Goal: Task Accomplishment & Management: Manage account settings

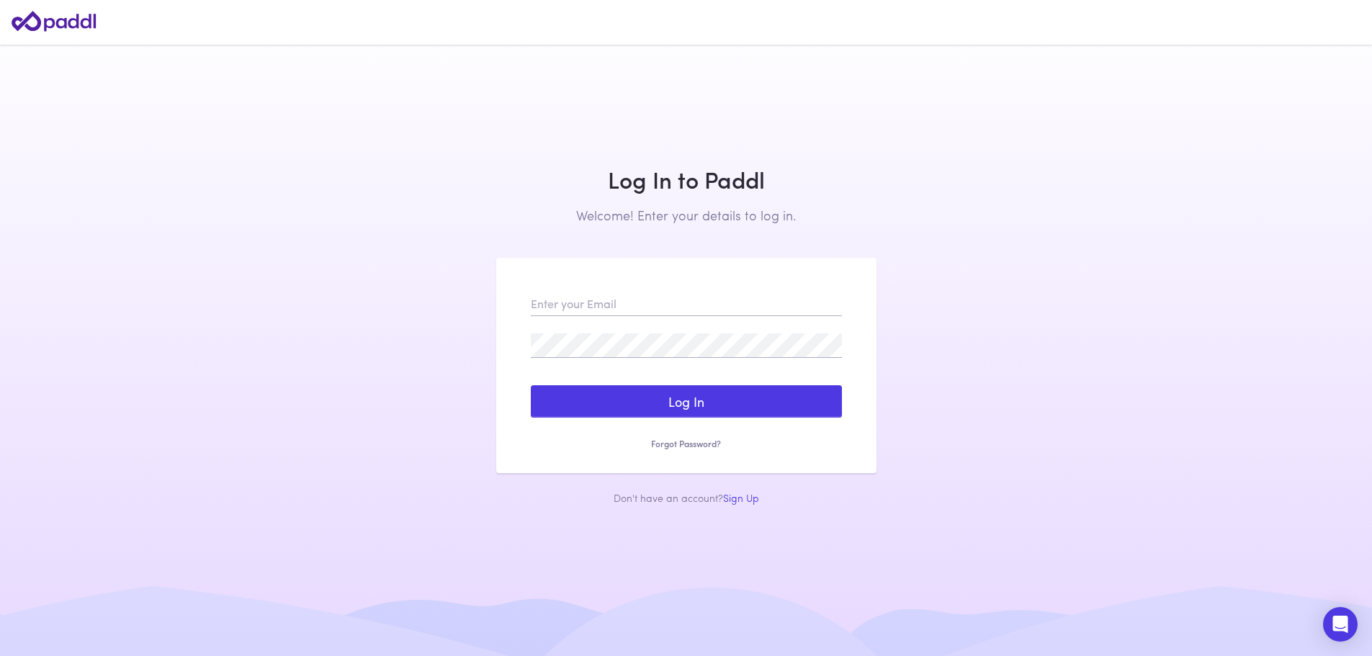
type input "[EMAIL_ADDRESS][DOMAIN_NAME]"
click at [630, 394] on button "Log In" at bounding box center [686, 401] width 311 height 33
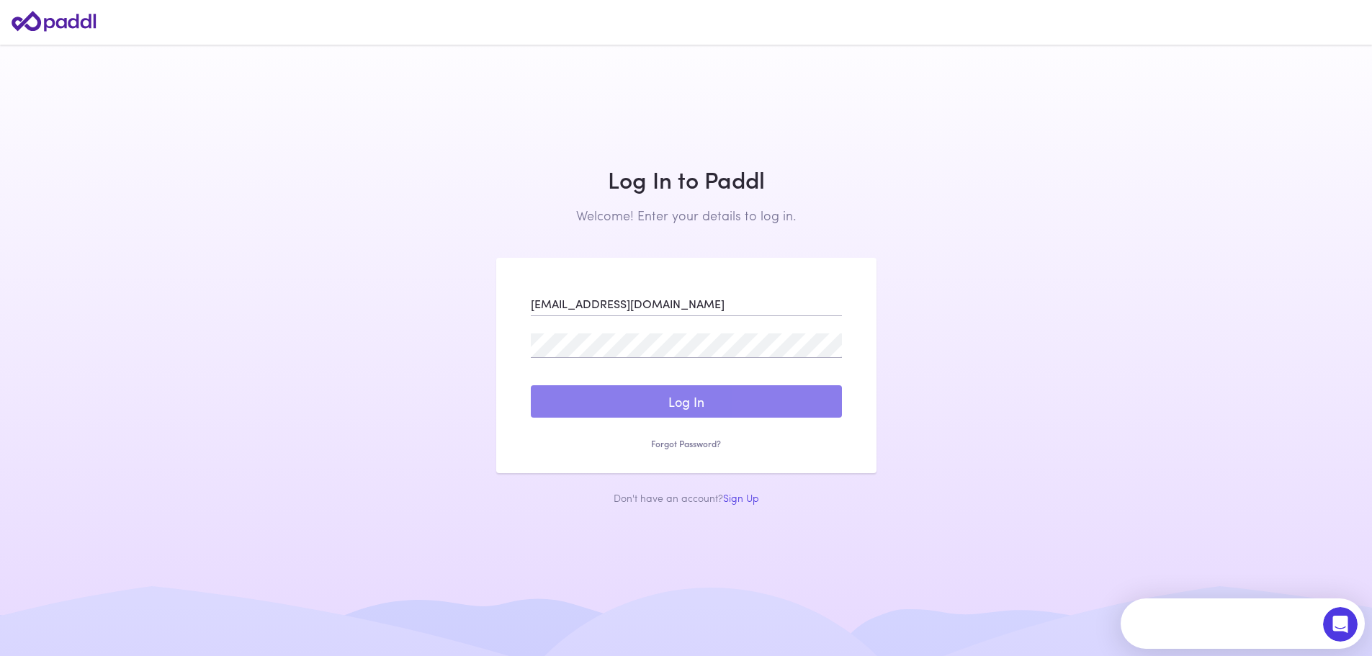
scroll to position [0, 0]
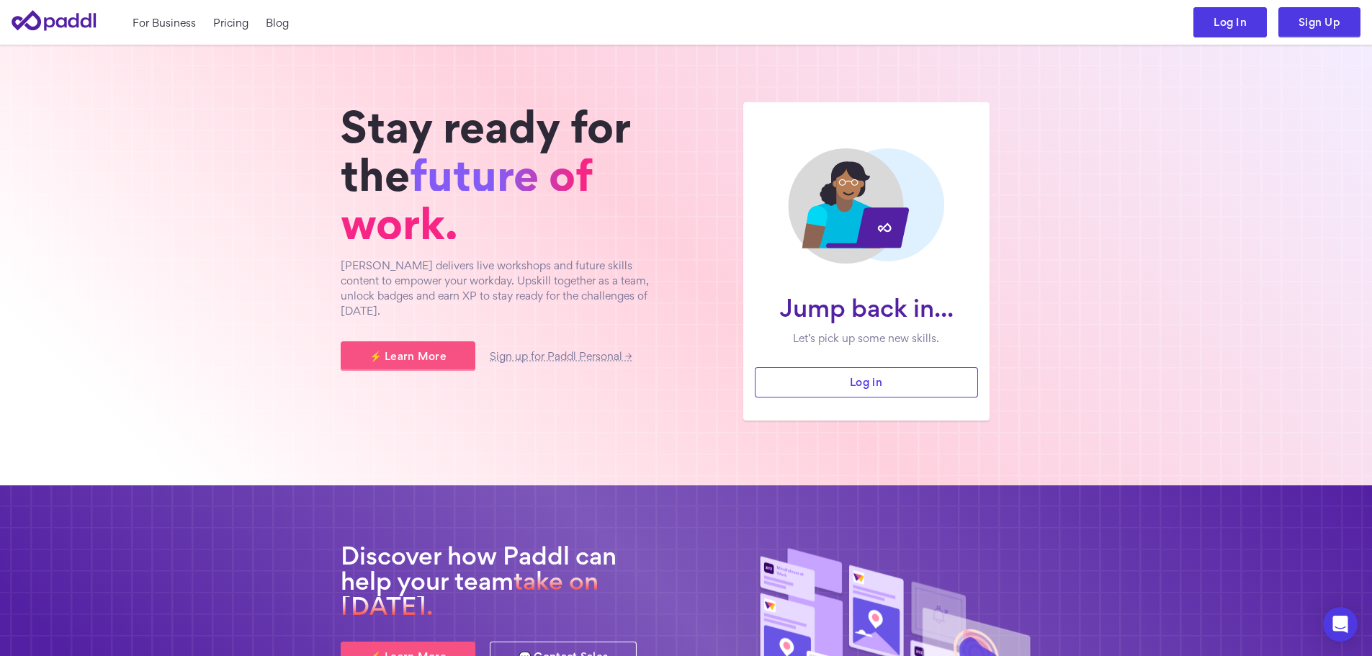
click at [1241, 30] on link "Log In" at bounding box center [1230, 22] width 73 height 30
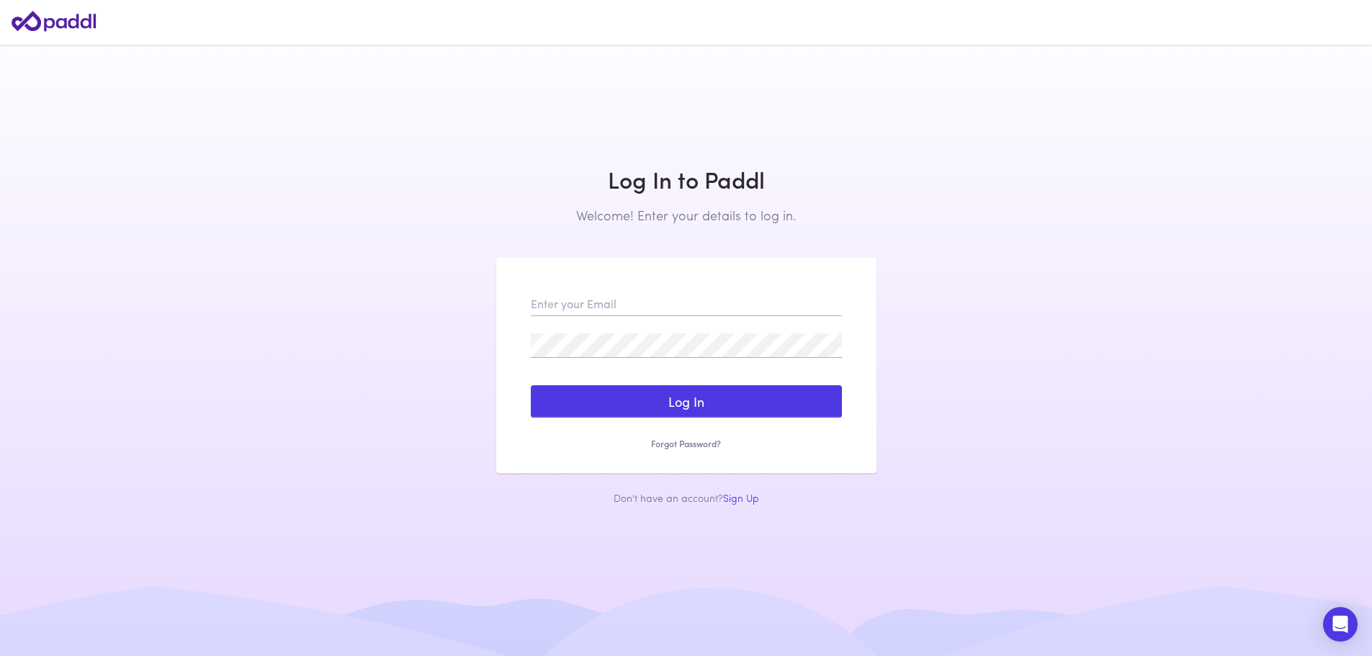
type input "milosh.jovanovic@synergyit.com.au"
click at [755, 406] on button "Log In" at bounding box center [686, 401] width 311 height 33
